Goal: Task Accomplishment & Management: Complete application form

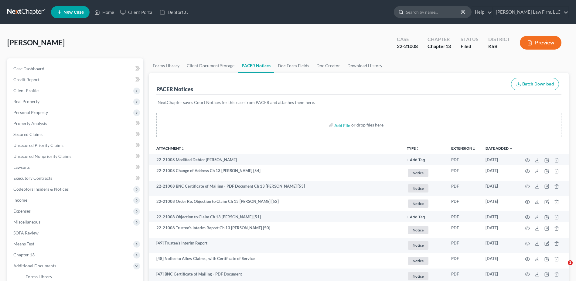
click at [445, 14] on input "search" at bounding box center [434, 11] width 56 height 11
type input "[PERSON_NAME]"
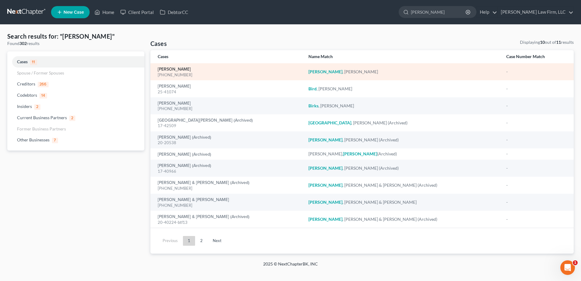
click at [169, 70] on link "[PERSON_NAME]" at bounding box center [174, 69] width 33 height 4
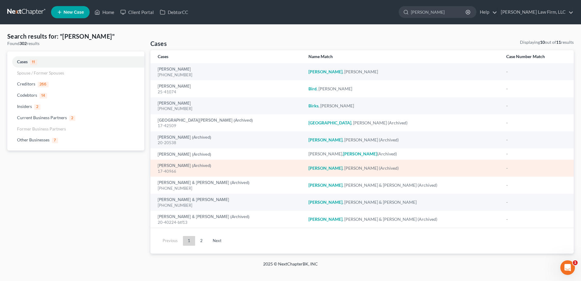
select select "4"
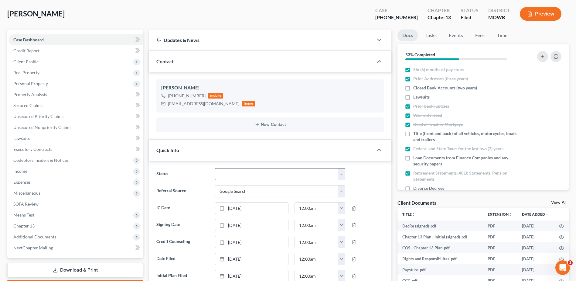
scroll to position [30, 0]
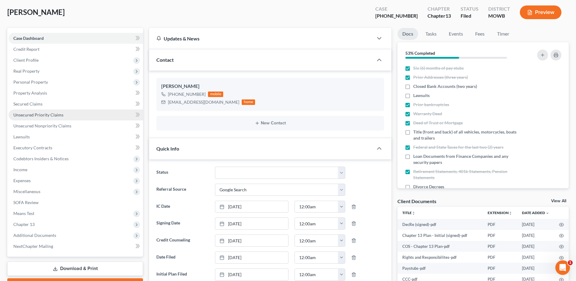
click at [35, 114] on span "Unsecured Priority Claims" at bounding box center [38, 114] width 50 height 5
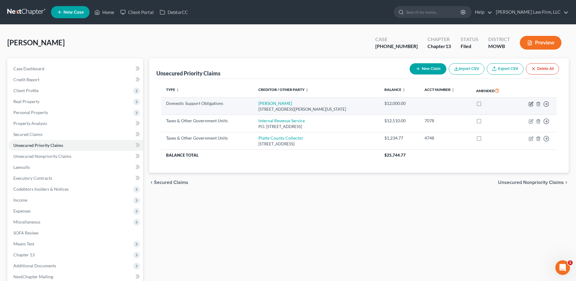
click at [531, 103] on icon "button" at bounding box center [532, 103] width 3 height 3
select select "26"
select select "0"
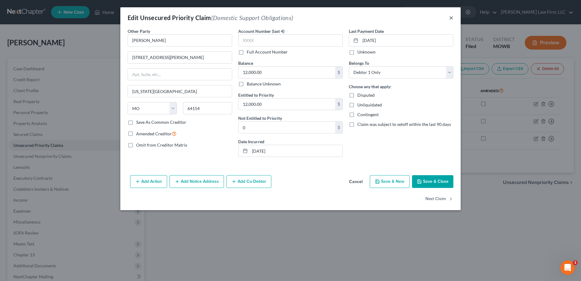
click at [452, 18] on button "×" at bounding box center [451, 17] width 4 height 7
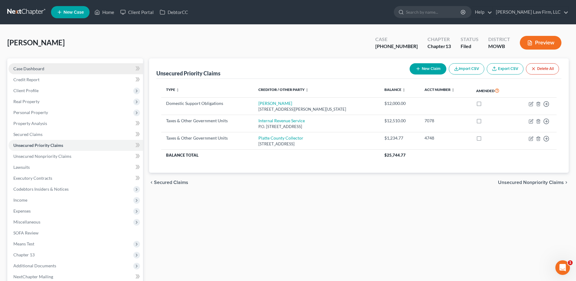
click at [35, 66] on span "Case Dashboard" at bounding box center [28, 68] width 31 height 5
select select "4"
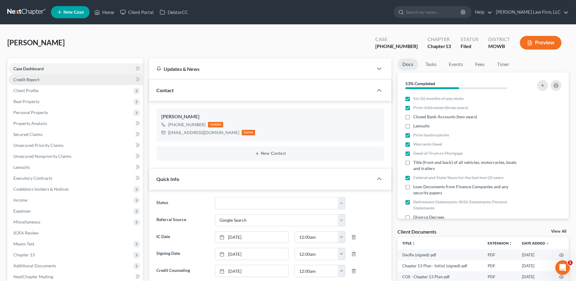
scroll to position [290, 0]
click at [33, 81] on span "Credit Report" at bounding box center [26, 79] width 26 height 5
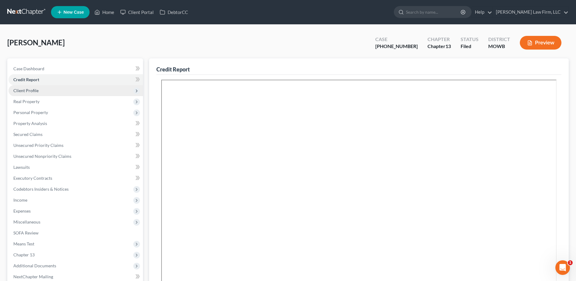
click at [30, 89] on span "Client Profile" at bounding box center [25, 90] width 25 height 5
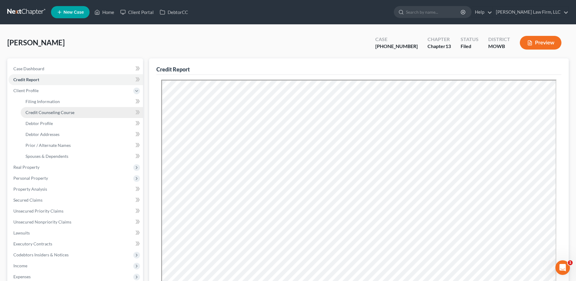
click at [32, 107] on link "Credit Counseling Course" at bounding box center [82, 112] width 122 height 11
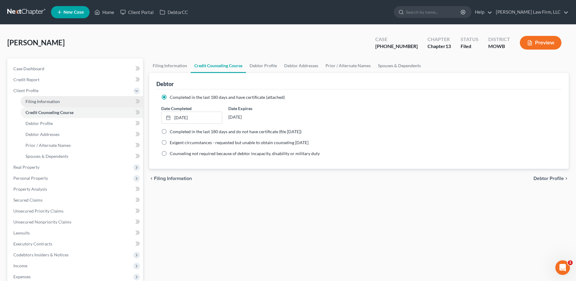
click at [33, 100] on span "Filing Information" at bounding box center [43, 101] width 34 height 5
select select "1"
select select "0"
select select "3"
select select "46"
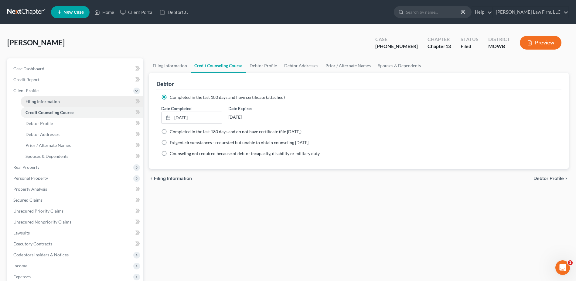
select select "6"
select select "26"
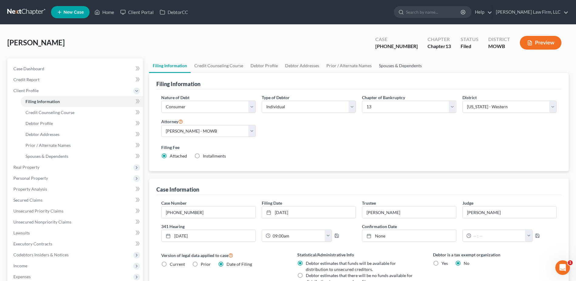
click at [407, 66] on link "Spouses & Dependents" at bounding box center [401, 65] width 50 height 15
